Goal: Task Accomplishment & Management: Manage account settings

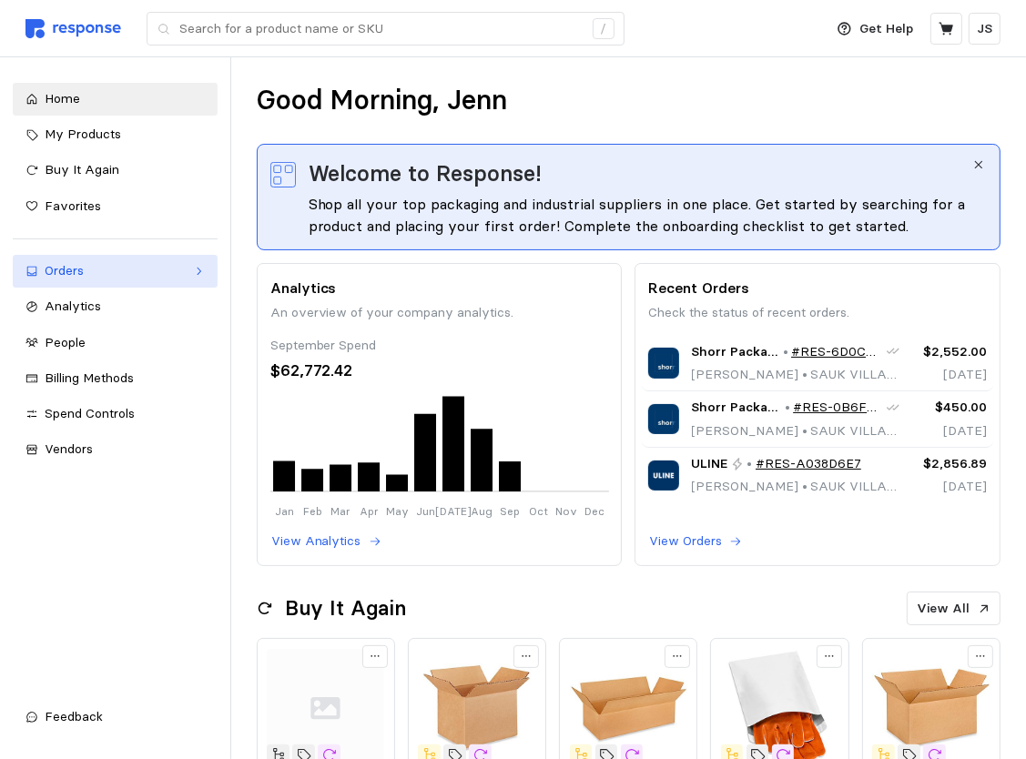
click at [58, 275] on div "Orders" at bounding box center [115, 271] width 141 height 20
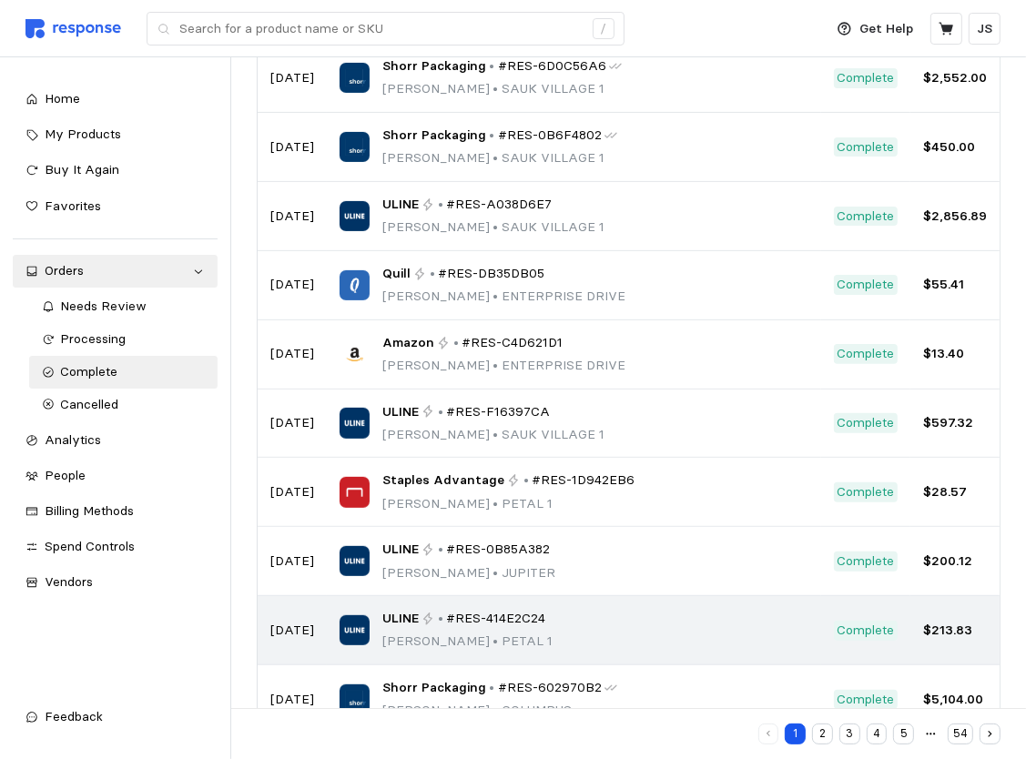
scroll to position [302, 0]
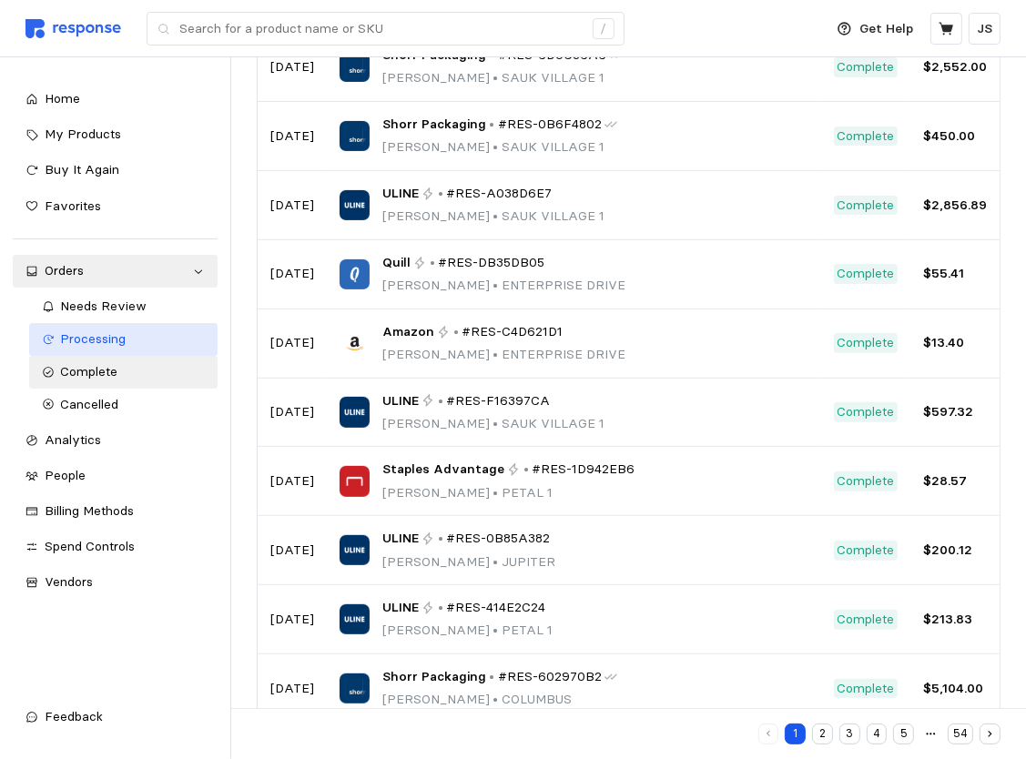
click at [98, 340] on span "Processing" at bounding box center [94, 338] width 66 height 16
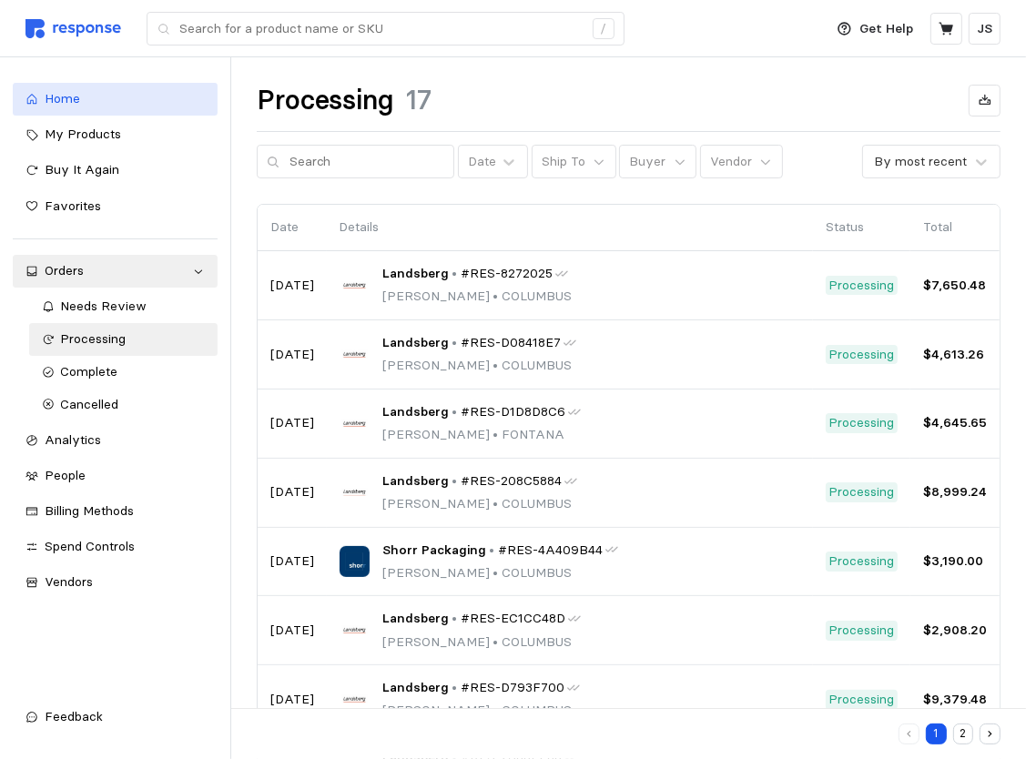
click at [73, 105] on span "Home" at bounding box center [63, 98] width 36 height 16
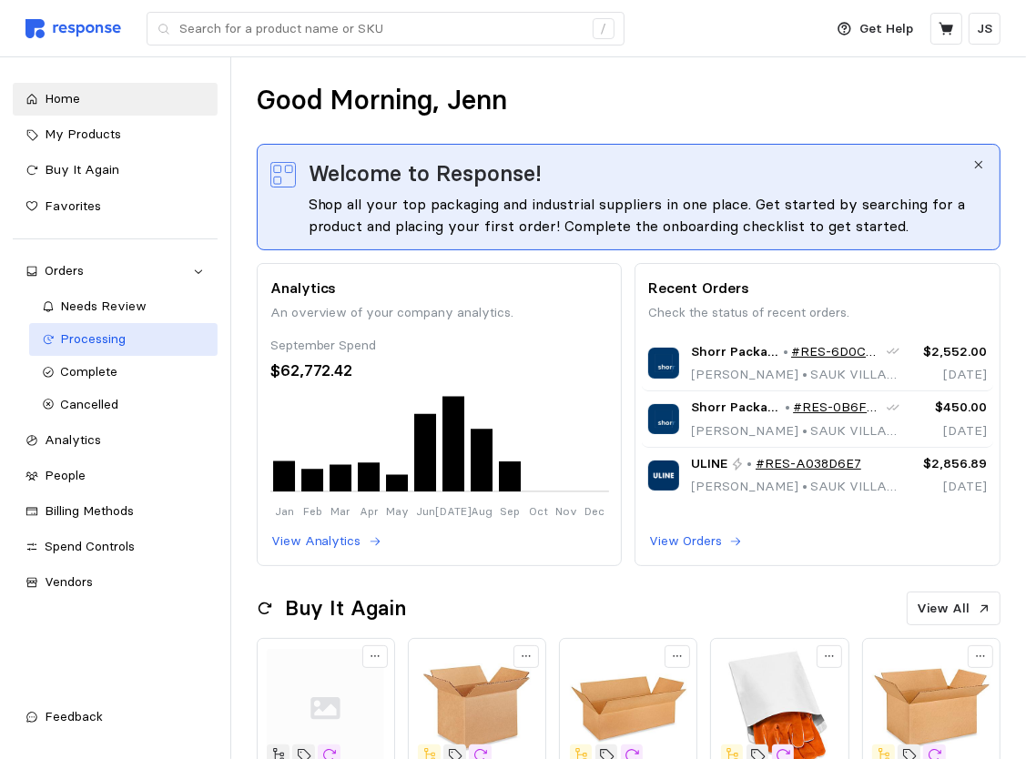
click at [76, 340] on span "Processing" at bounding box center [94, 338] width 66 height 16
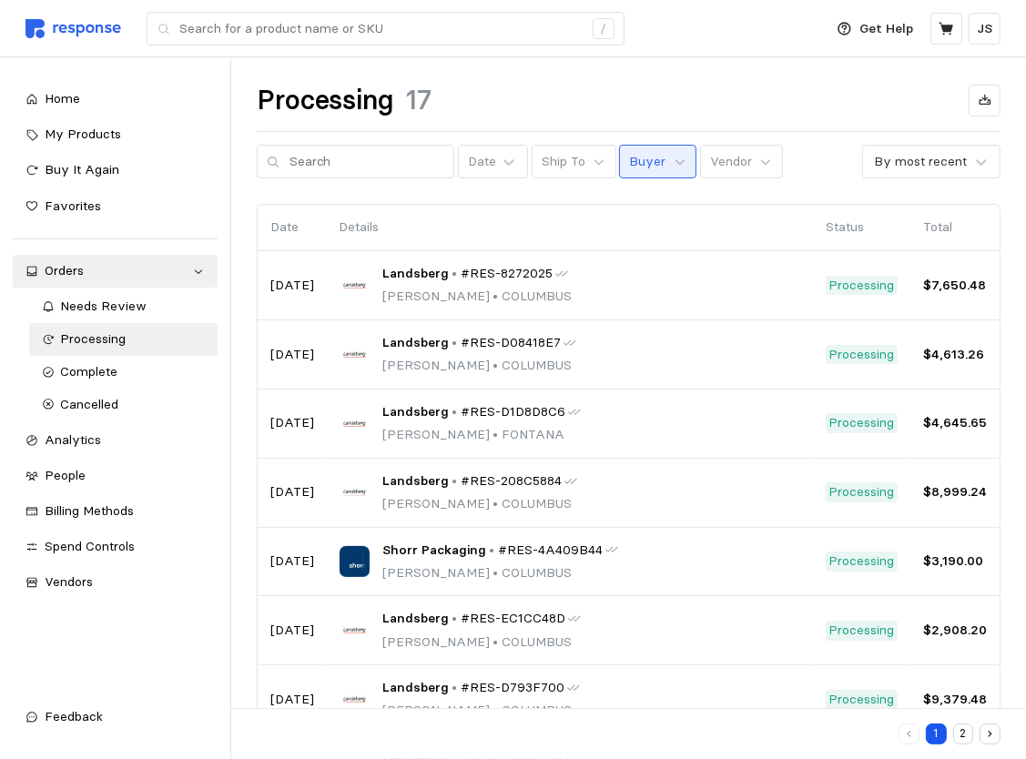
click at [658, 169] on button "Buyer" at bounding box center [657, 162] width 77 height 35
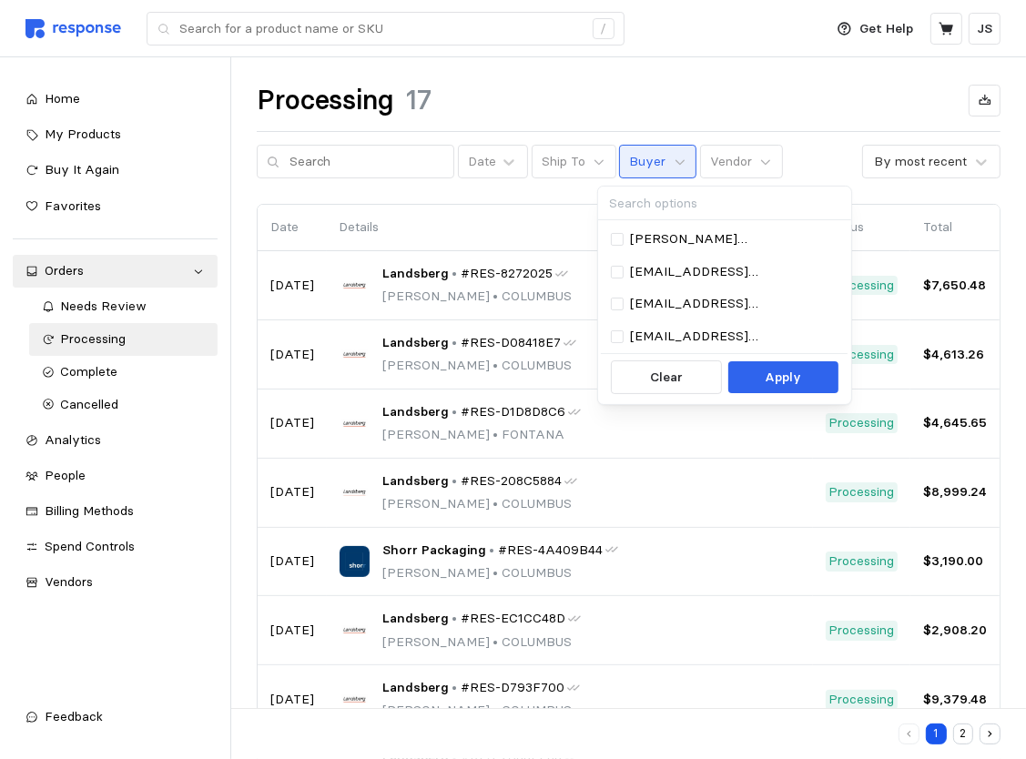
click at [669, 202] on input at bounding box center [724, 204] width 253 height 34
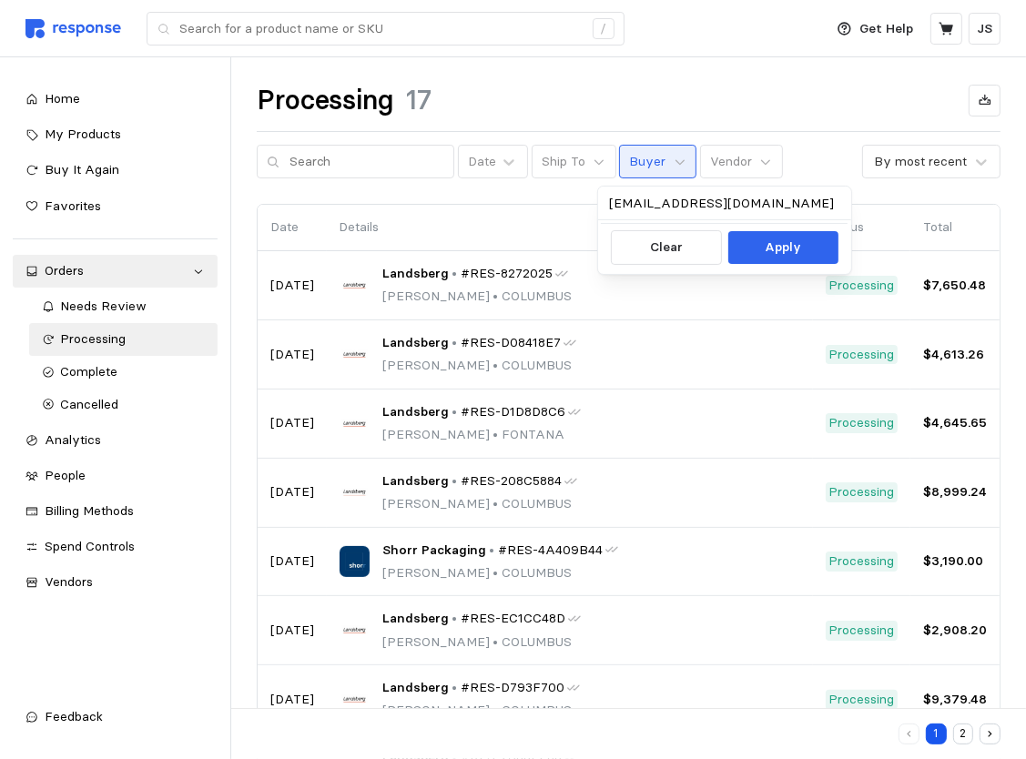
type input "thojen@wsinc.com"
click at [771, 254] on p "Apply" at bounding box center [783, 248] width 36 height 20
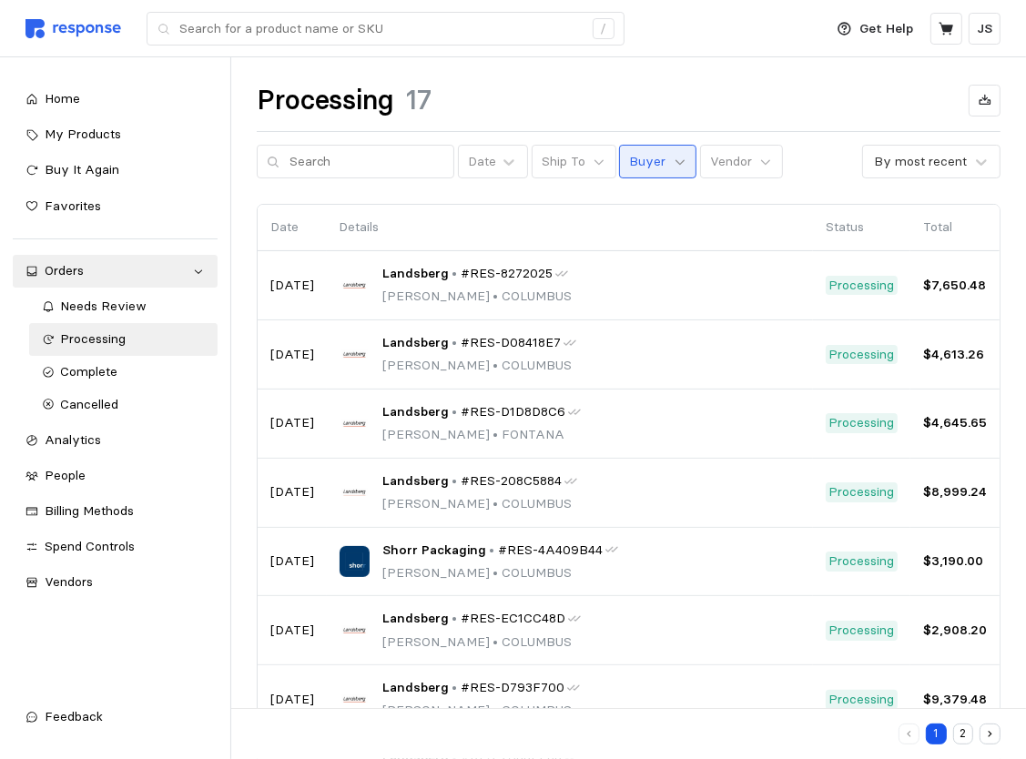
click at [674, 162] on icon at bounding box center [680, 162] width 13 height 13
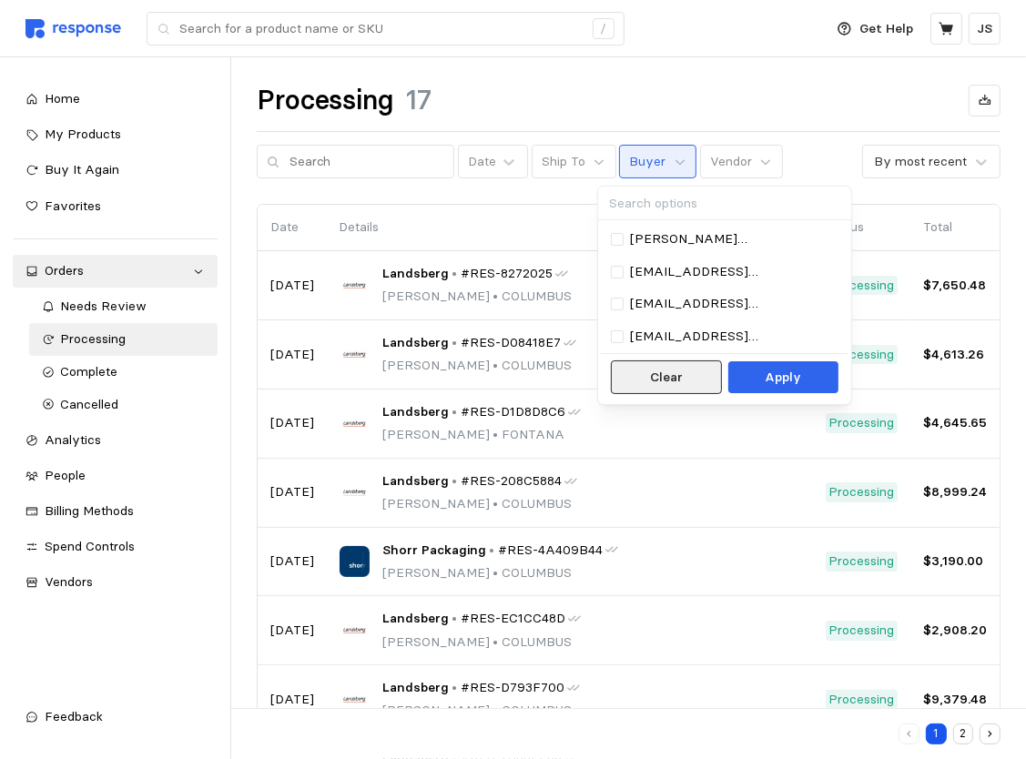
click at [669, 371] on p "Clear" at bounding box center [666, 378] width 33 height 20
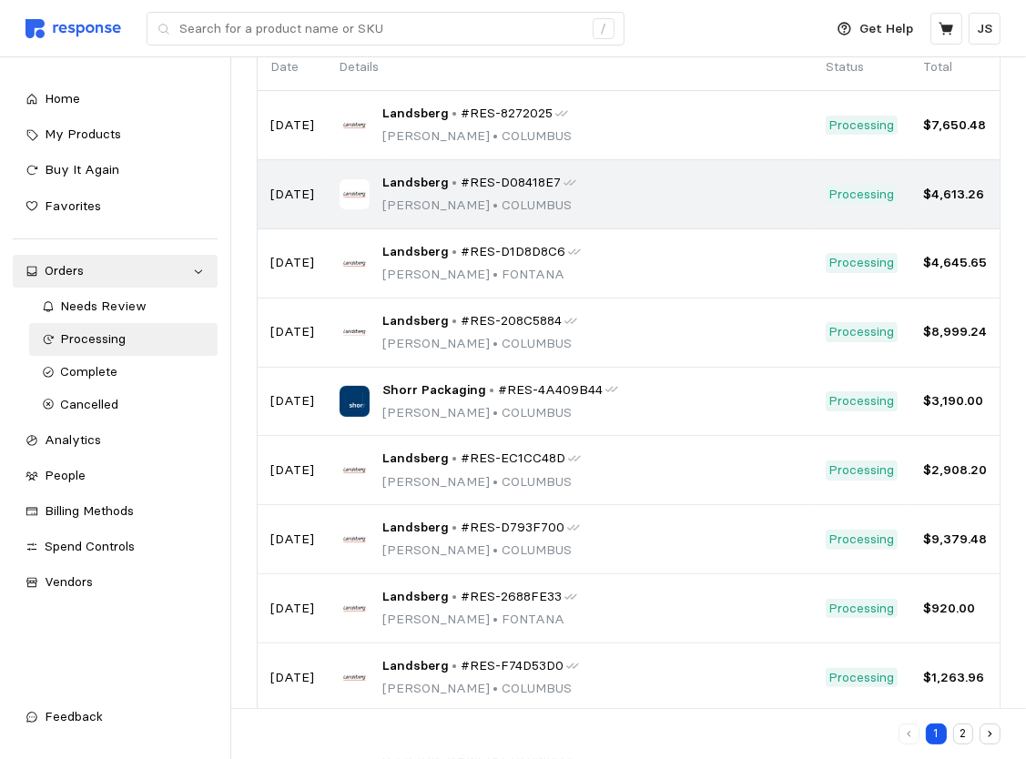
scroll to position [256, 0]
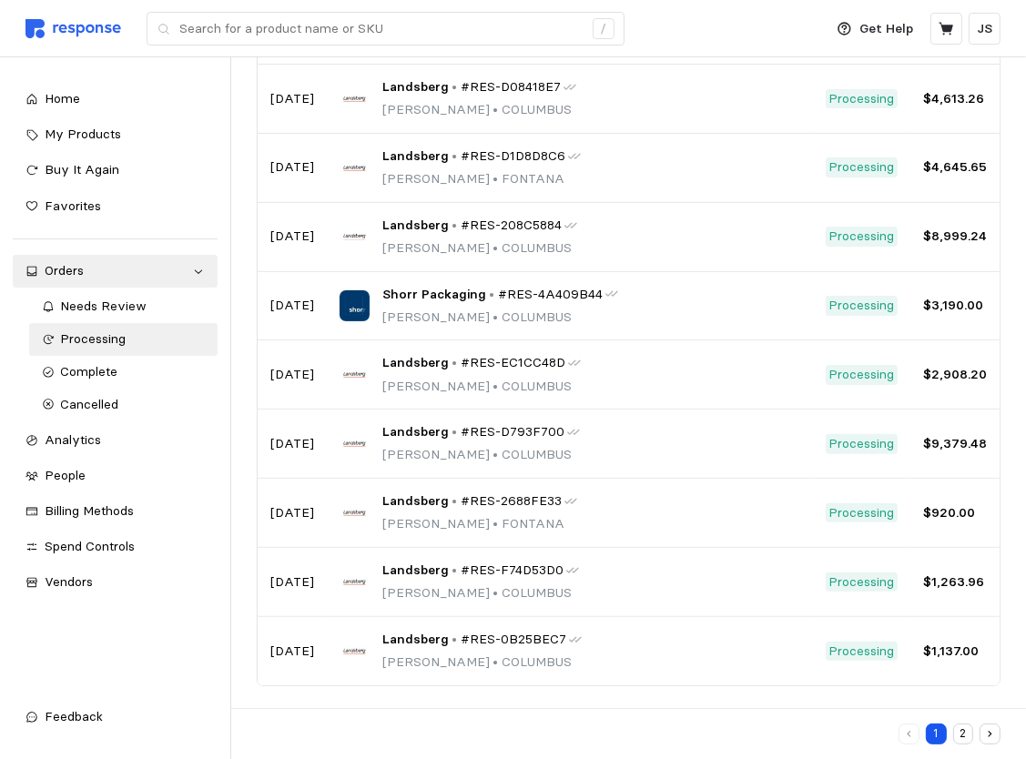
click at [960, 741] on button "2" at bounding box center [963, 734] width 21 height 21
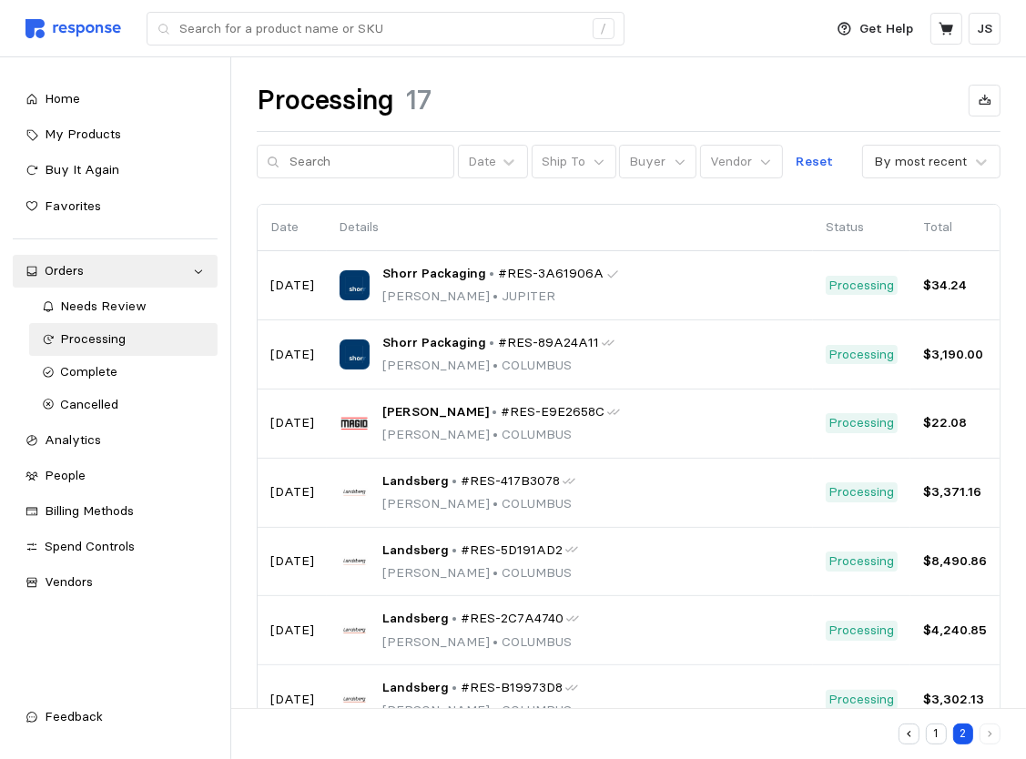
click at [909, 734] on icon "button" at bounding box center [909, 734] width 4 height 6
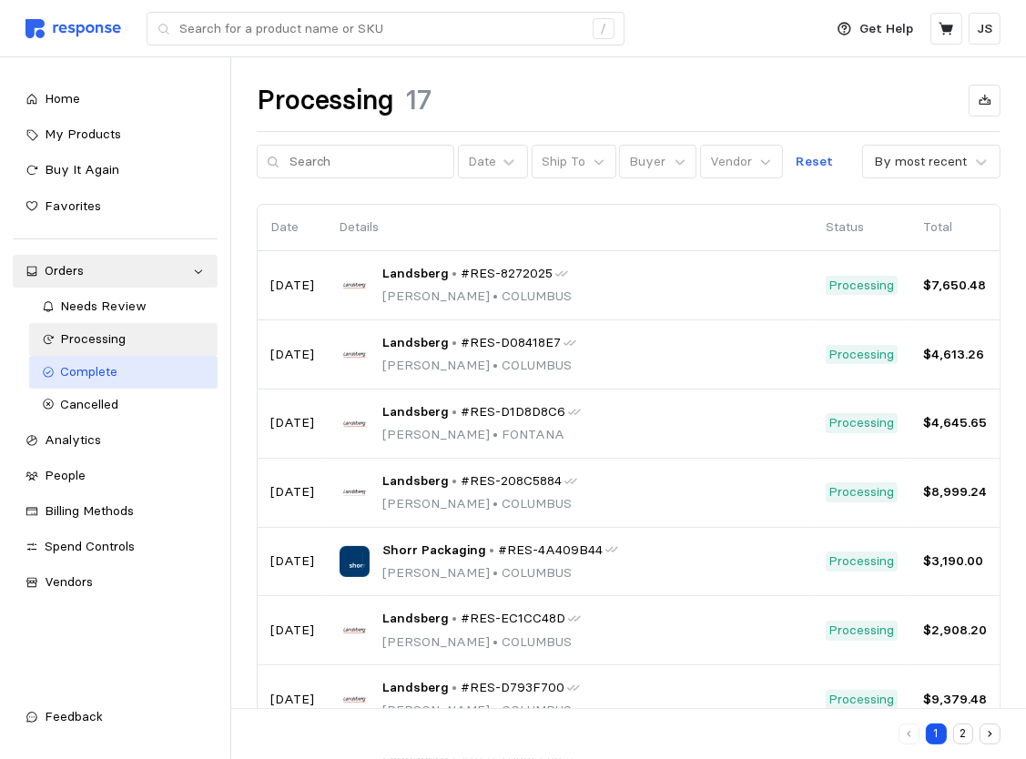
click at [99, 380] on div "Complete" at bounding box center [133, 372] width 144 height 20
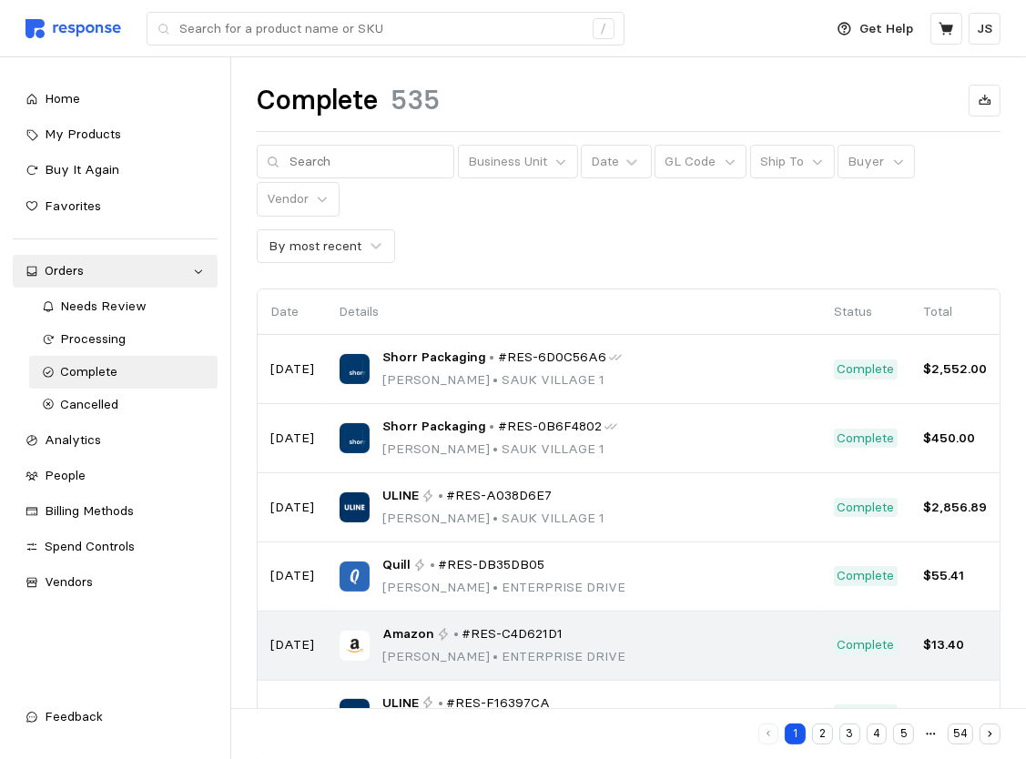
click at [574, 647] on p "Jenn Schisel • ENTERPRISE DRIVE" at bounding box center [503, 657] width 243 height 20
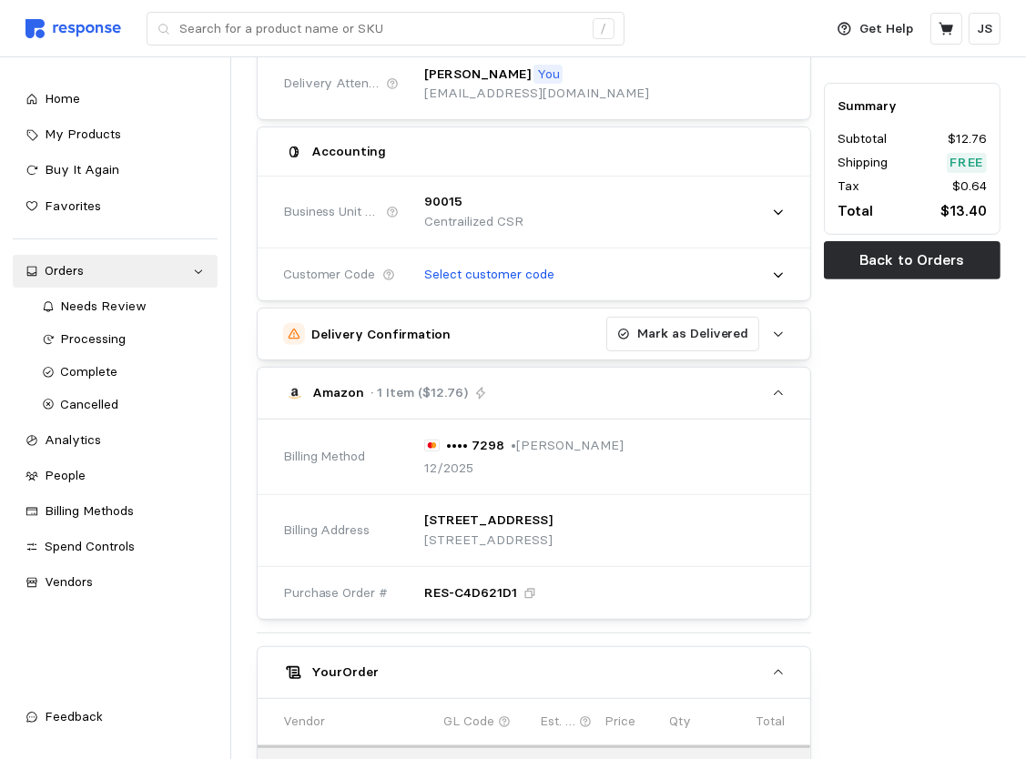
scroll to position [364, 0]
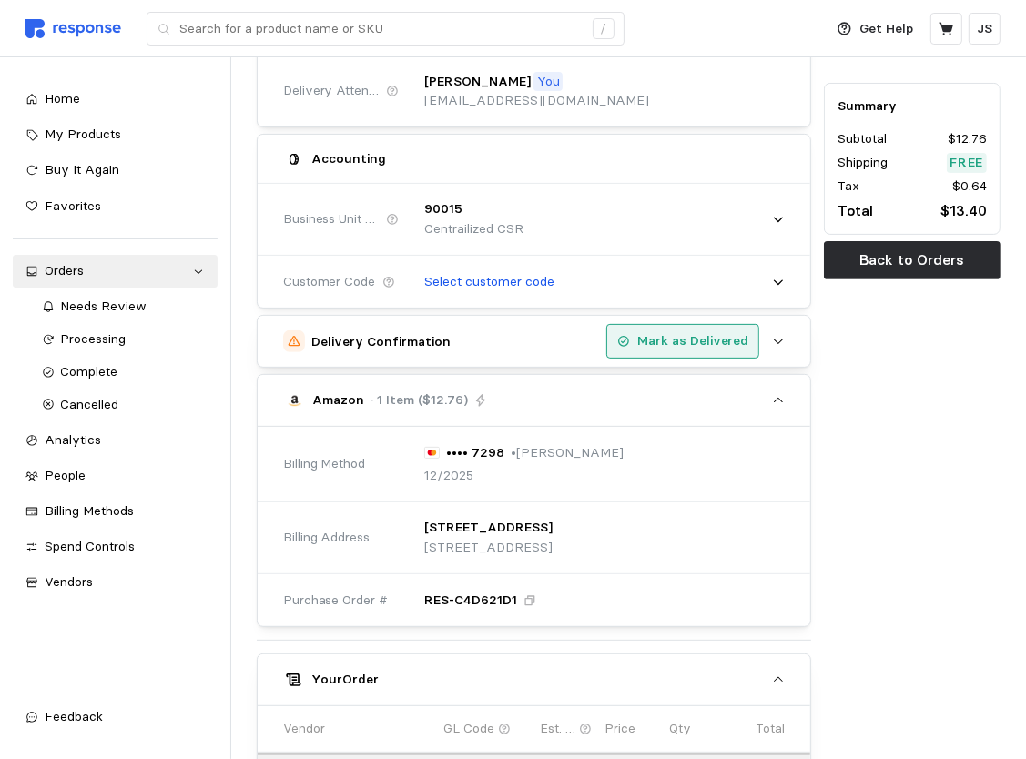
click at [676, 348] on p "Mark as Delivered" at bounding box center [693, 341] width 112 height 20
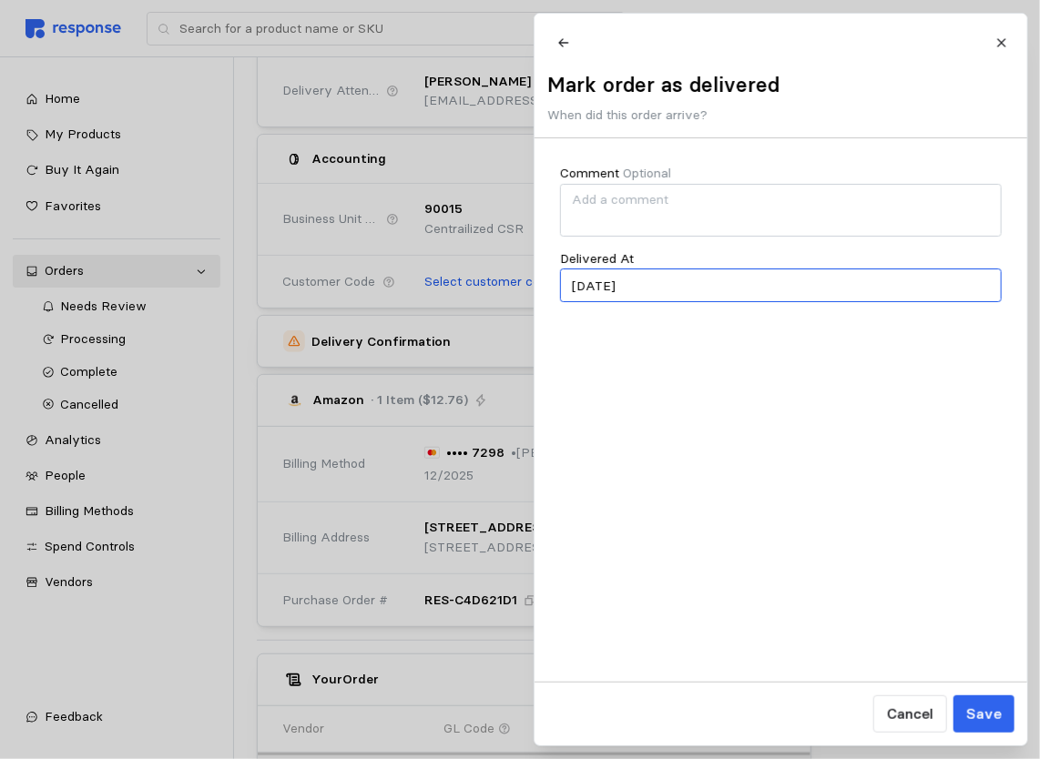
click at [606, 299] on input "09/05/2025" at bounding box center [781, 286] width 442 height 34
click at [695, 415] on button "4" at bounding box center [693, 410] width 34 height 34
type input "09/04/2025"
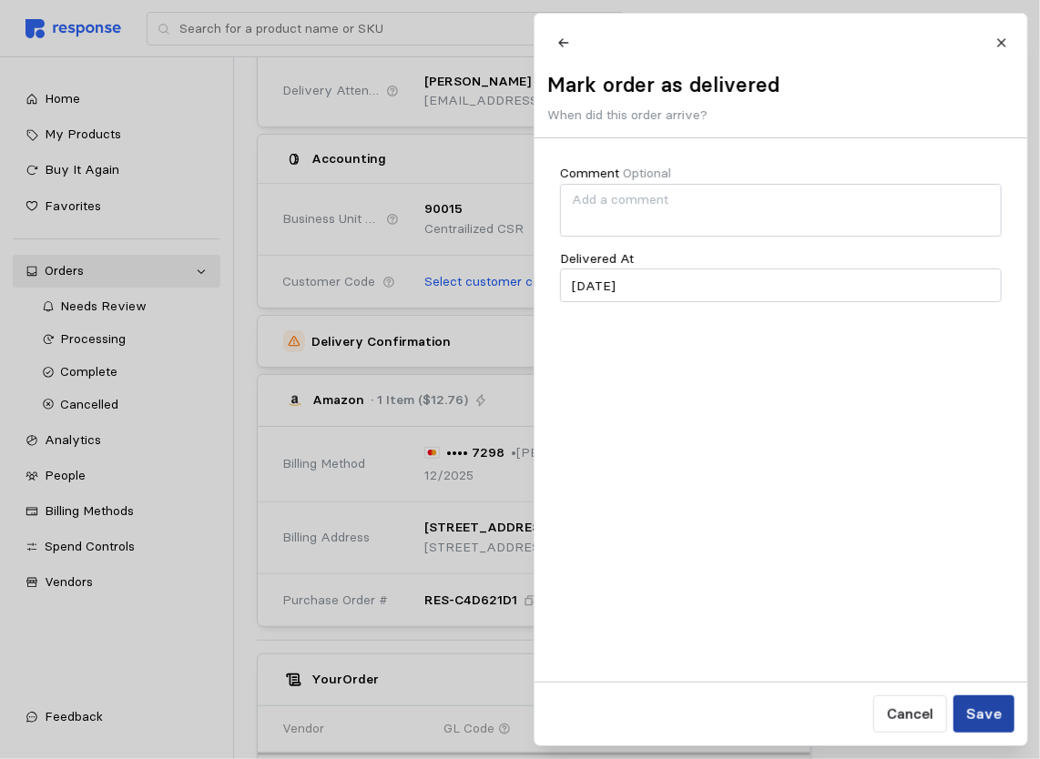
click at [981, 716] on p "Save" at bounding box center [983, 714] width 36 height 23
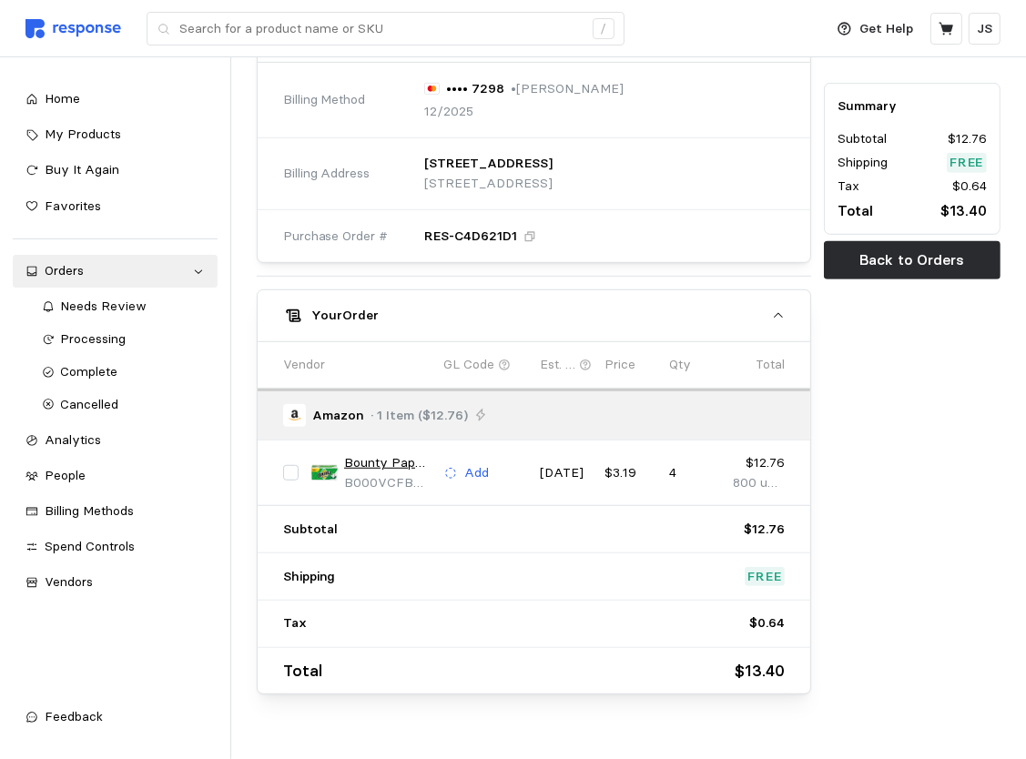
scroll to position [760, 0]
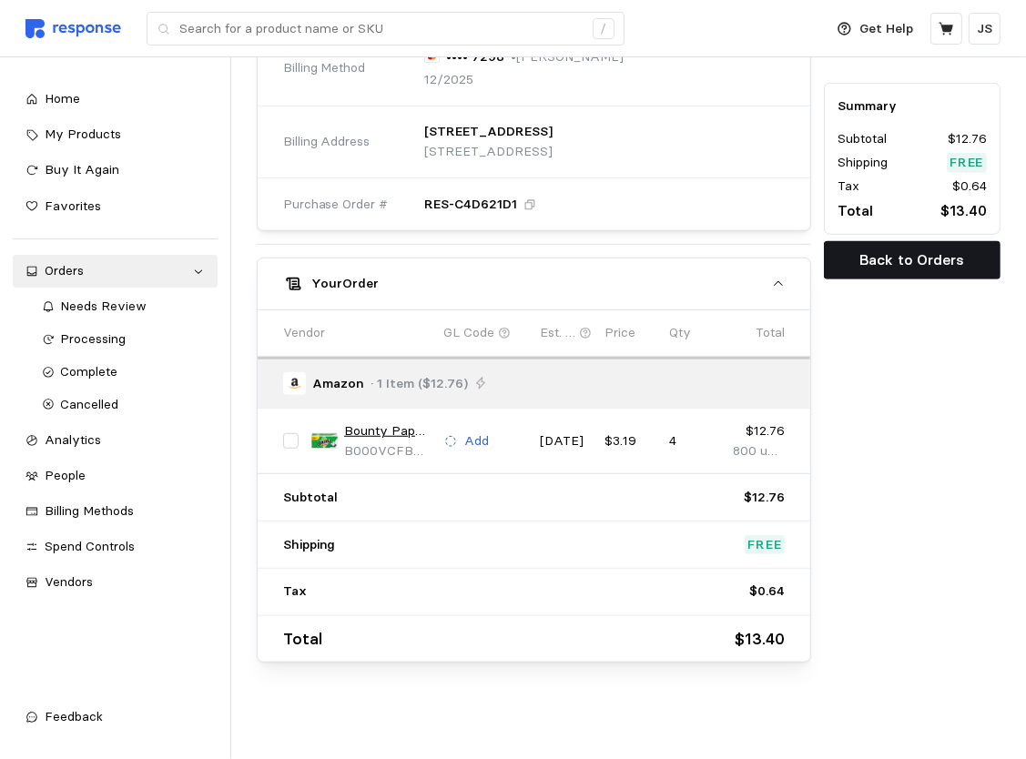
click at [899, 259] on p "Back to Orders" at bounding box center [912, 260] width 105 height 23
